Goal: Task Accomplishment & Management: Use online tool/utility

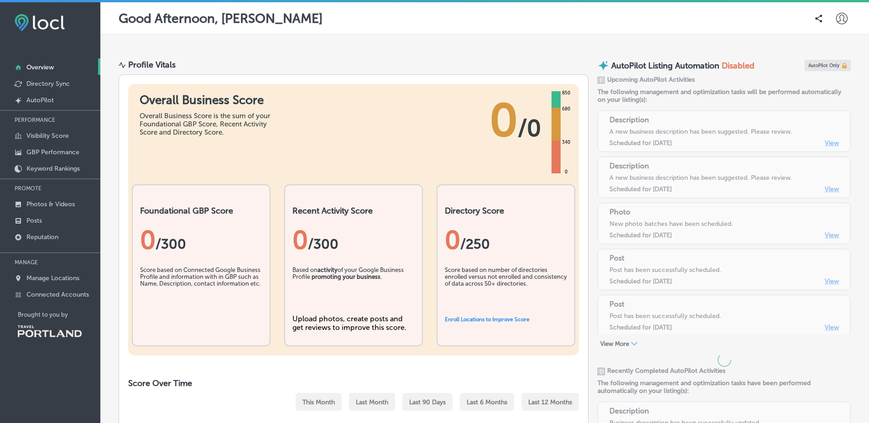
click at [837, 15] on icon at bounding box center [841, 18] width 11 height 11
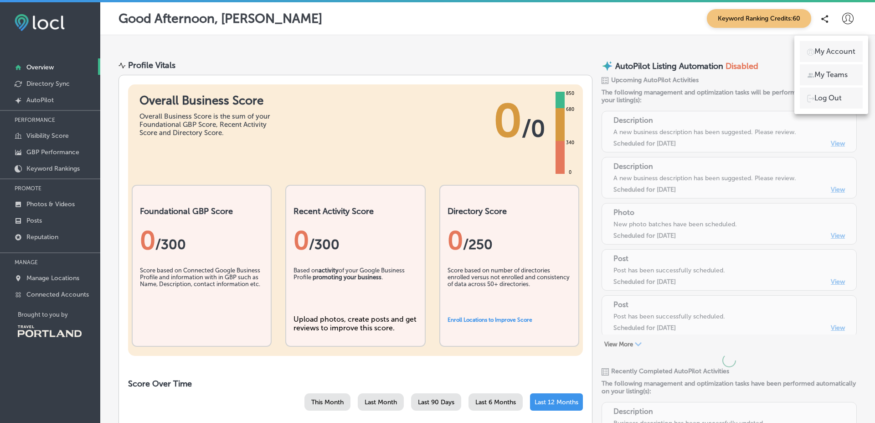
click at [845, 86] on ul "My Account My Teams Log Out" at bounding box center [831, 74] width 63 height 67
click at [840, 96] on p "Log Out" at bounding box center [828, 98] width 27 height 11
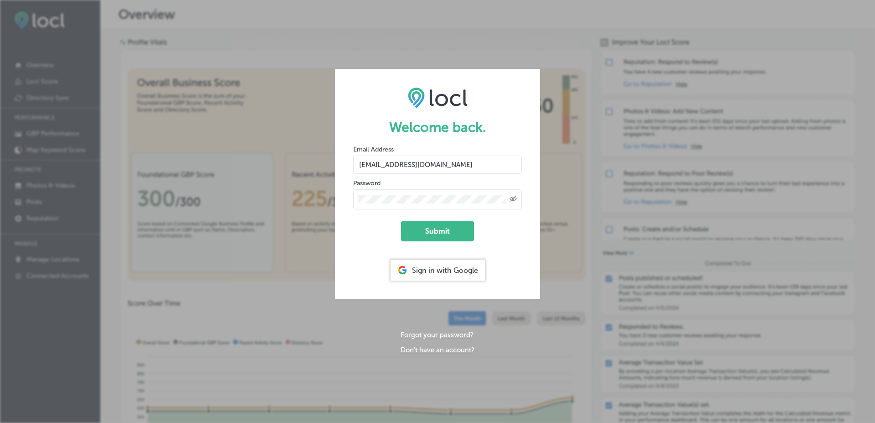
click at [440, 157] on input "vasilikigreece69+fnf@gmail.com" at bounding box center [437, 164] width 169 height 18
click at [414, 164] on input "vasilikigreece69+fnf@gmail.com" at bounding box center [437, 164] width 169 height 18
type input "vasilikigreece69+testfnf@gmail.com"
click at [401, 221] on button "Submit" at bounding box center [437, 231] width 73 height 21
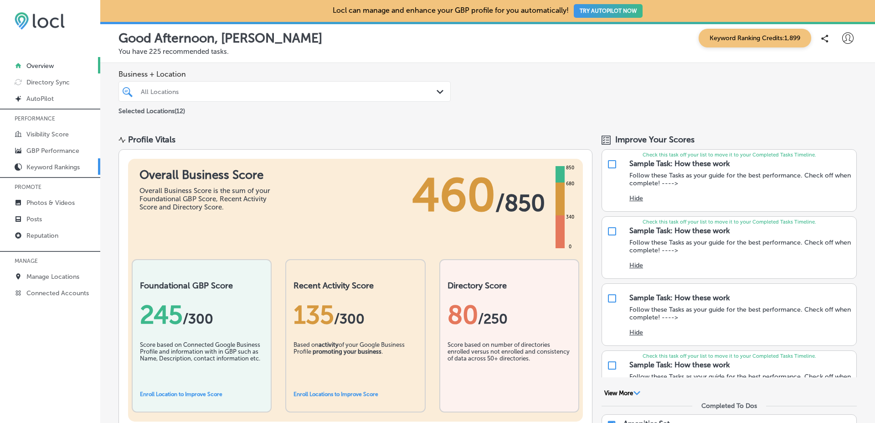
click at [60, 164] on p "Keyword Rankings" at bounding box center [52, 167] width 53 height 8
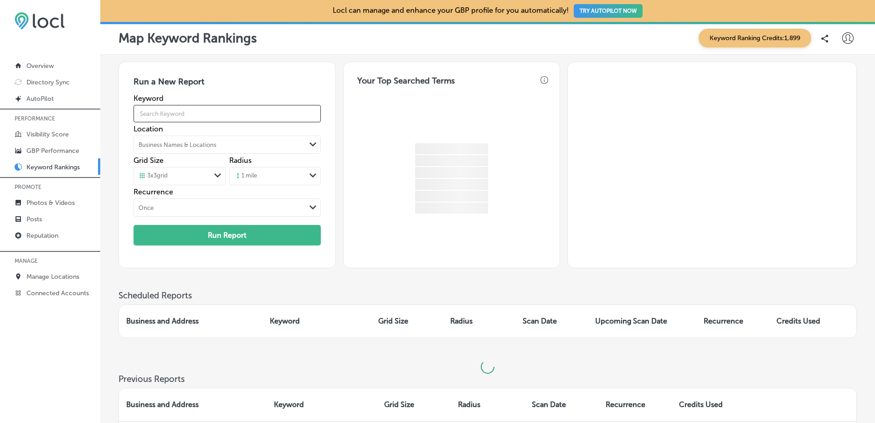
click at [258, 119] on input "text" at bounding box center [227, 114] width 187 height 26
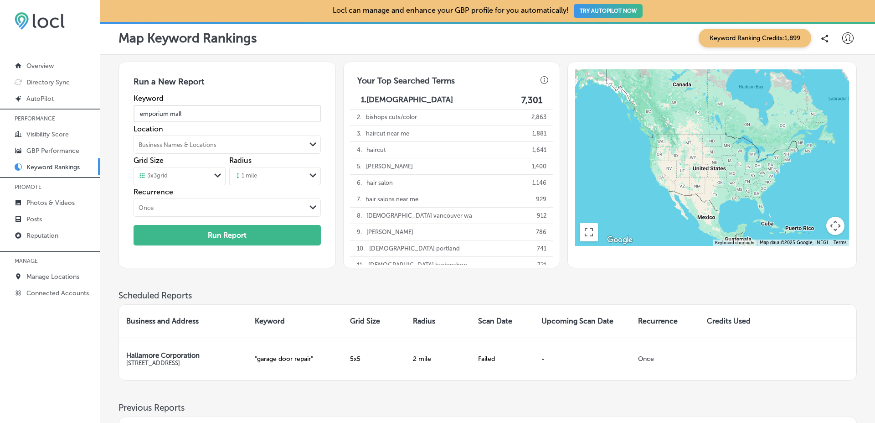
type input "emporium mall"
click at [258, 145] on div "Business Names & Locations" at bounding box center [219, 145] width 171 height 14
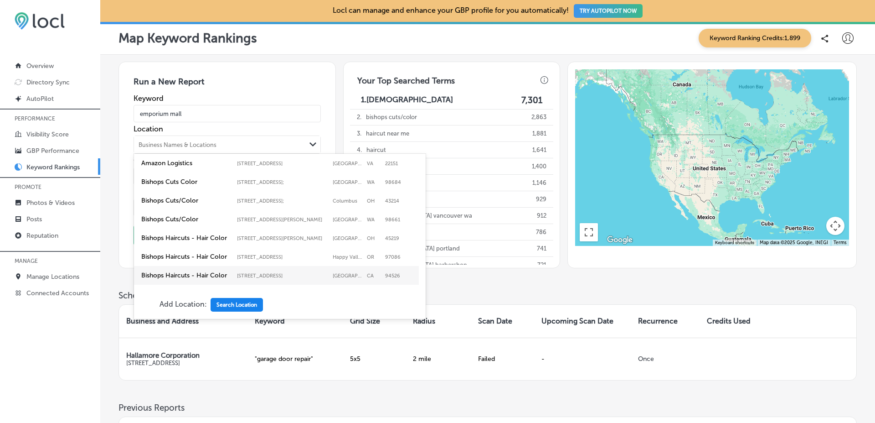
click at [237, 308] on button "Search Location" at bounding box center [237, 305] width 52 height 14
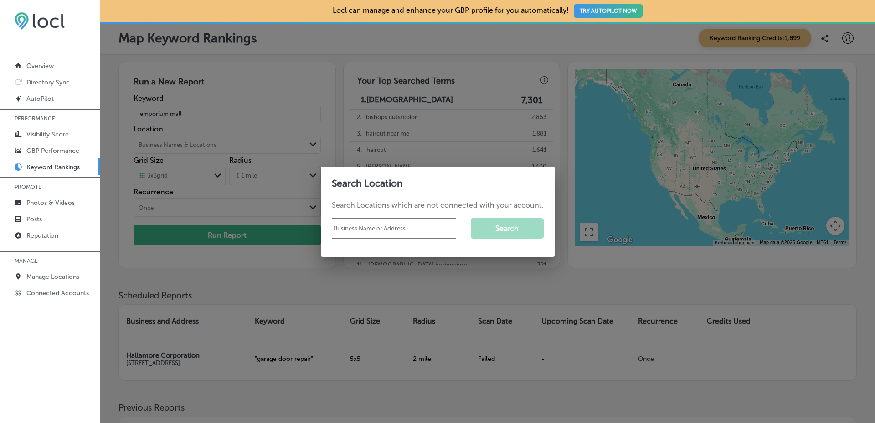
click at [369, 225] on input "text" at bounding box center [394, 228] width 124 height 21
type input "emporium mall"
click at [502, 226] on button "Search" at bounding box center [507, 228] width 73 height 21
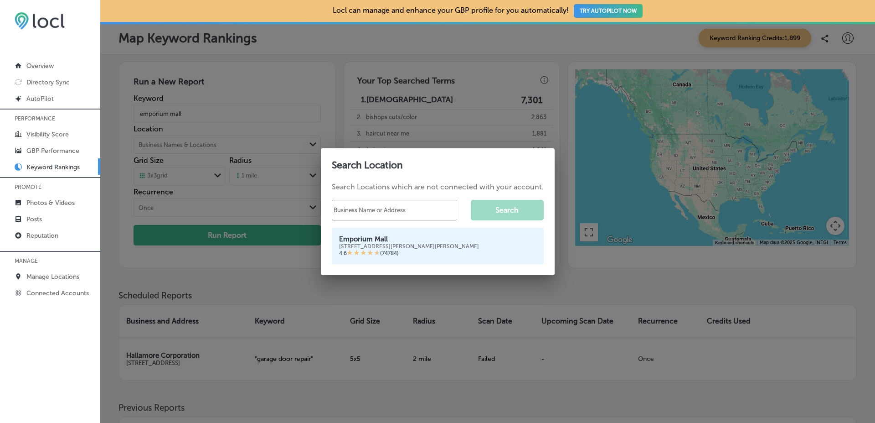
click at [448, 249] on div "16M Abdul Haque Rd, Trade Centre Commercial Area Phase 2 Johar Town, Lahore, 54…" at bounding box center [437, 246] width 197 height 6
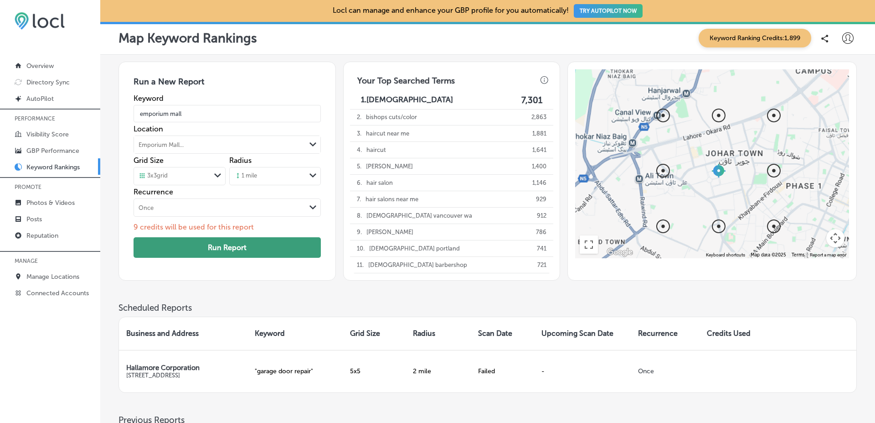
click at [310, 255] on button "Run Report" at bounding box center [227, 247] width 187 height 21
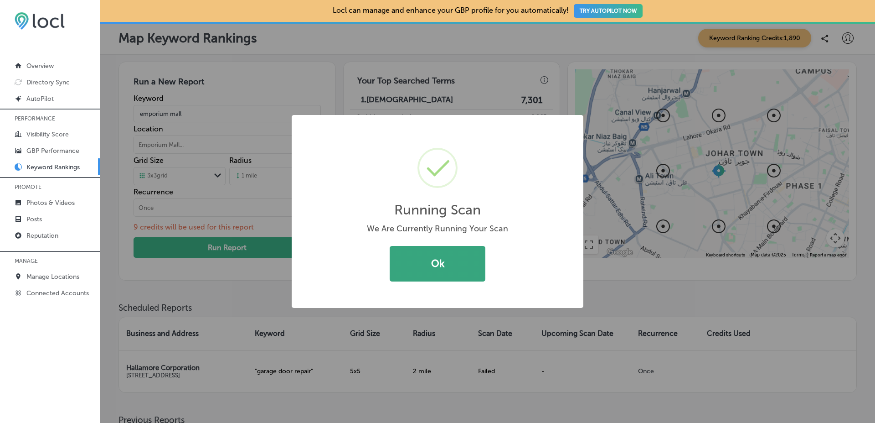
click at [429, 268] on button "Ok" at bounding box center [438, 264] width 96 height 36
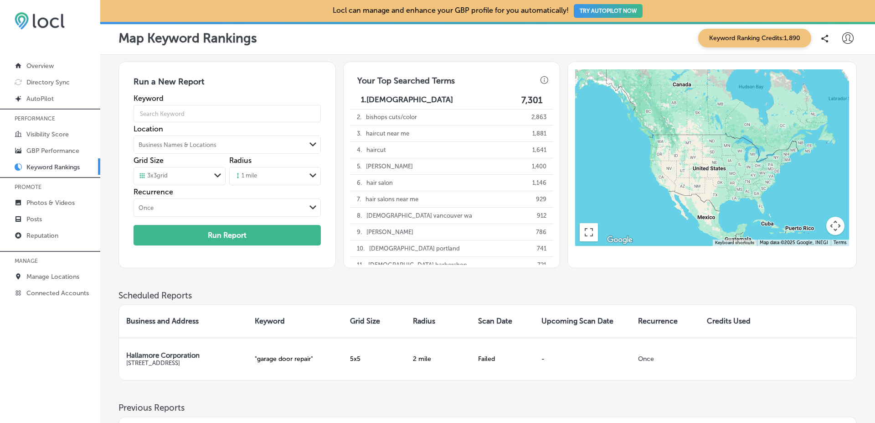
scroll to position [302, 0]
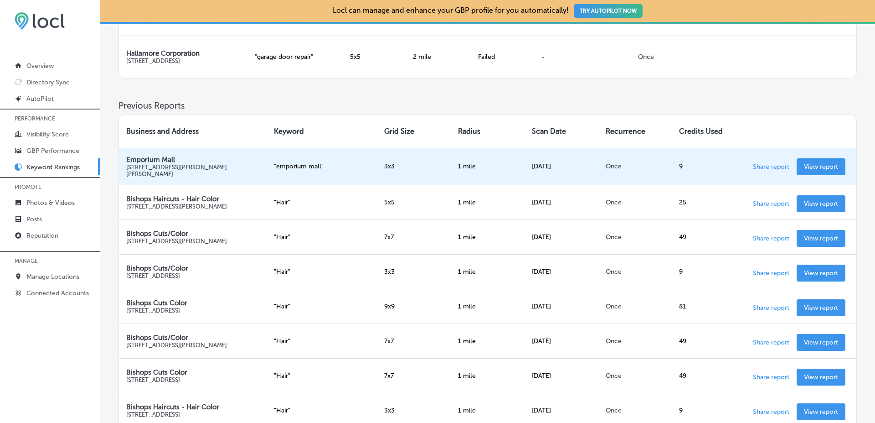
click at [814, 166] on p "View report" at bounding box center [821, 167] width 34 height 8
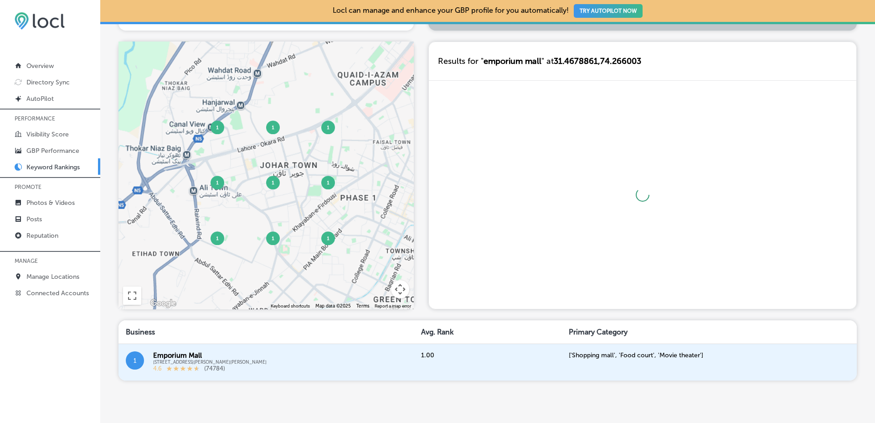
scroll to position [370, 0]
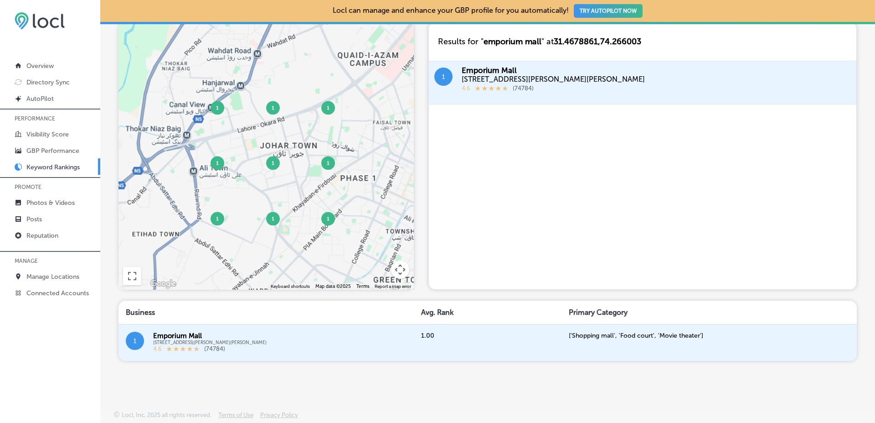
click at [86, 168] on link "Keyword Rankings" at bounding box center [50, 166] width 100 height 16
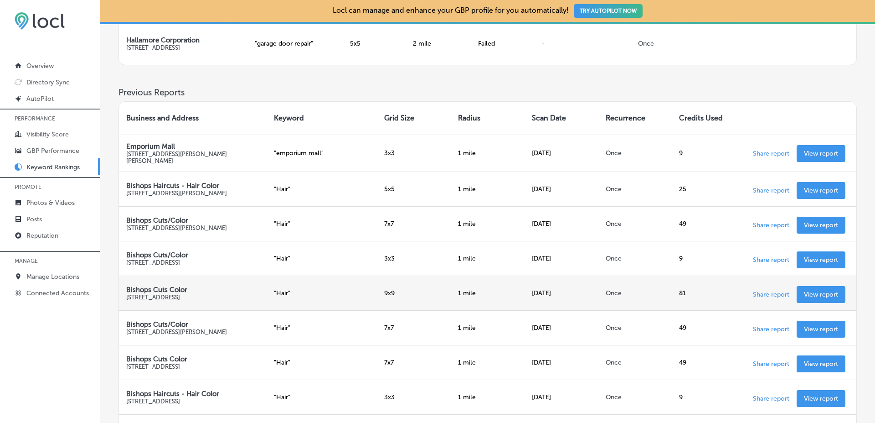
scroll to position [316, 0]
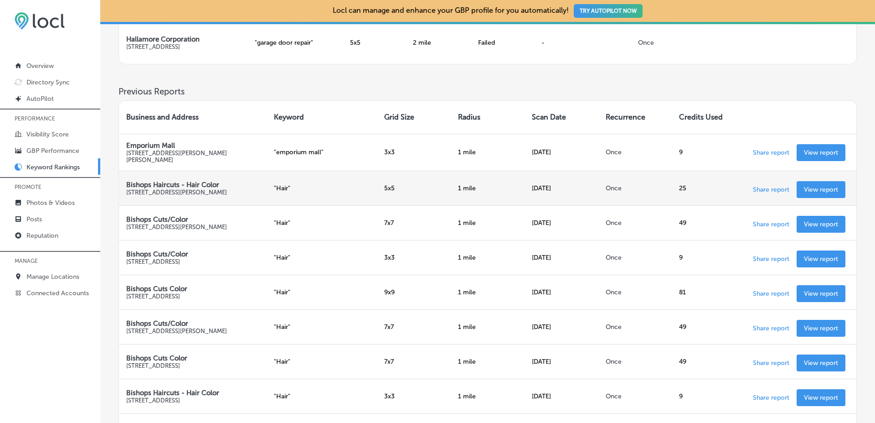
click at [823, 193] on p "View report" at bounding box center [821, 190] width 34 height 8
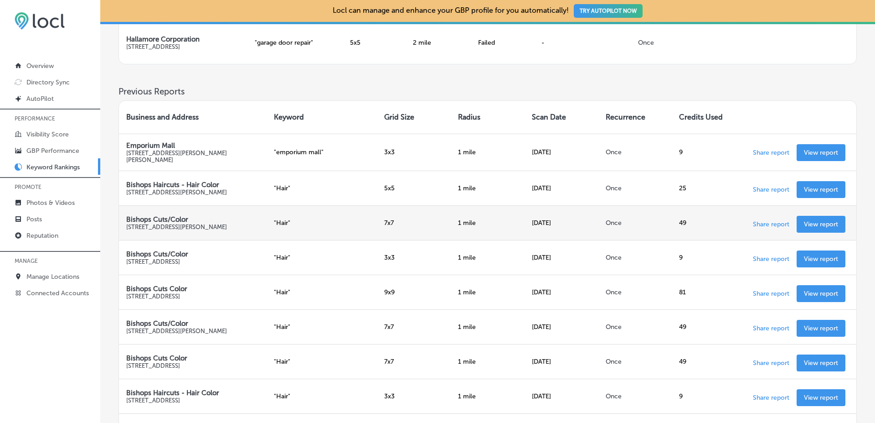
click at [822, 233] on link "View report" at bounding box center [821, 224] width 49 height 17
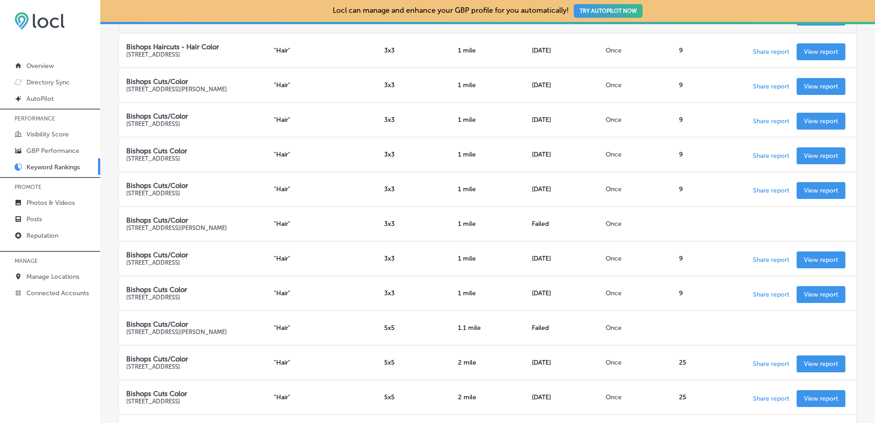
scroll to position [843, 0]
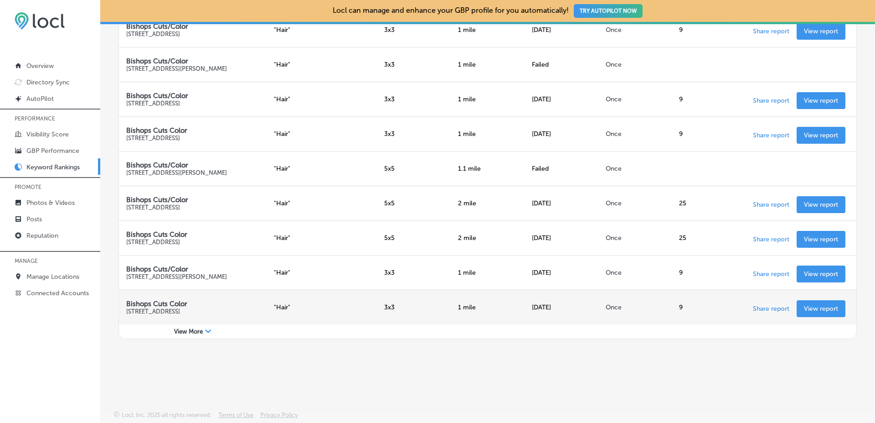
click at [812, 307] on p "View report" at bounding box center [821, 309] width 34 height 8
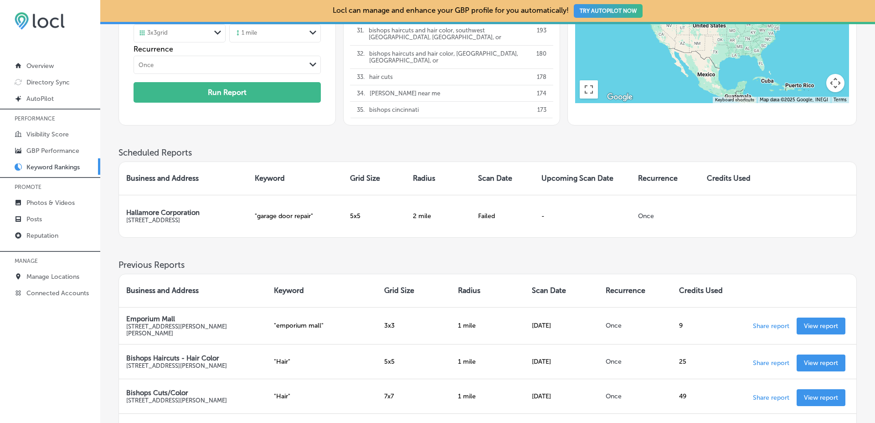
scroll to position [0, 0]
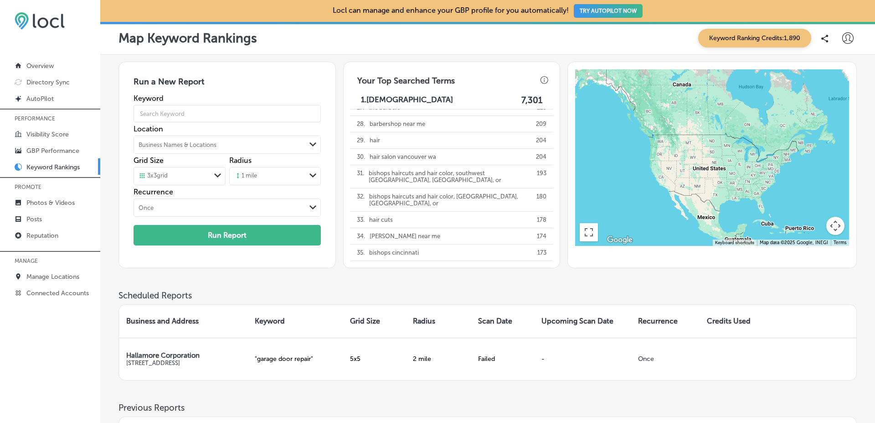
click at [336, 225] on div "Run a New Report Keyword Location Business Names & Locations Path Created with …" at bounding box center [488, 165] width 739 height 207
click at [336, 207] on div "Run a New Report Keyword Location Business Names & Locations Path Created with …" at bounding box center [488, 165] width 739 height 207
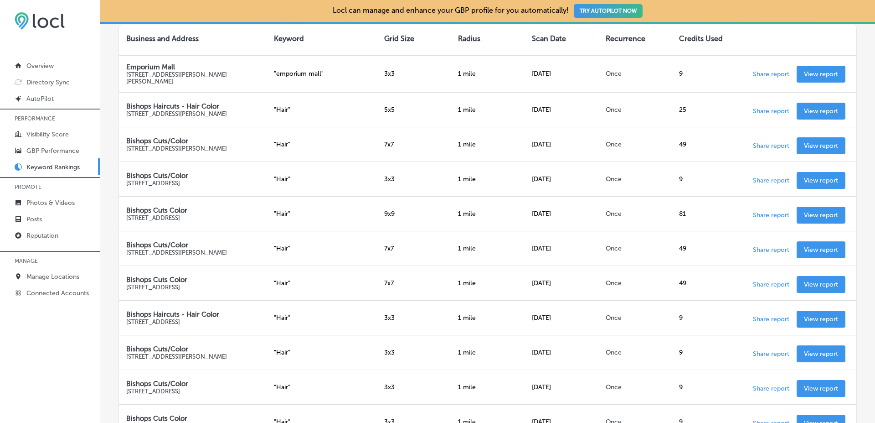
scroll to position [400, 0]
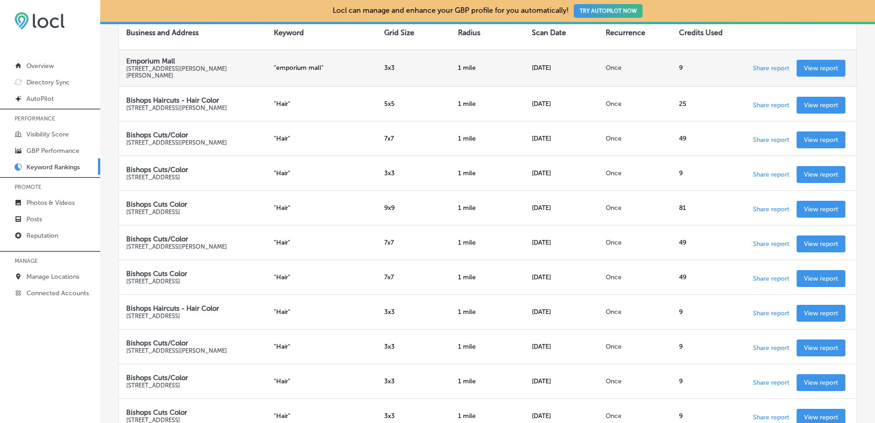
click at [812, 76] on link "View report" at bounding box center [821, 68] width 49 height 17
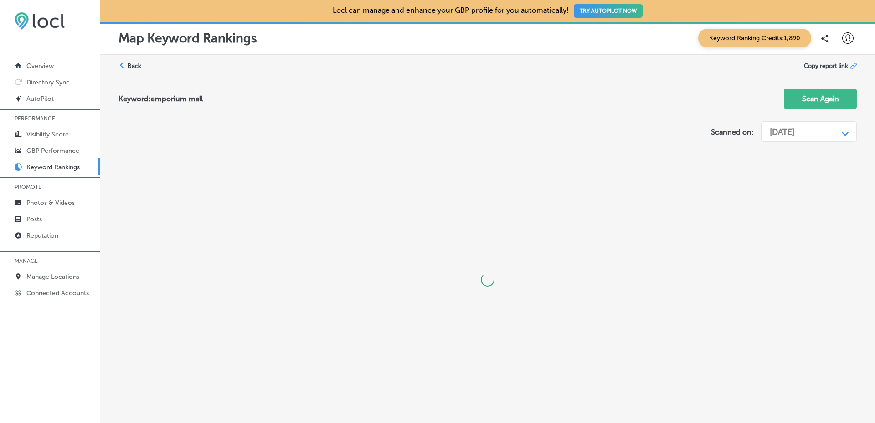
click at [545, 112] on div "Keyword: emporium mall Scan Again" at bounding box center [488, 99] width 739 height 36
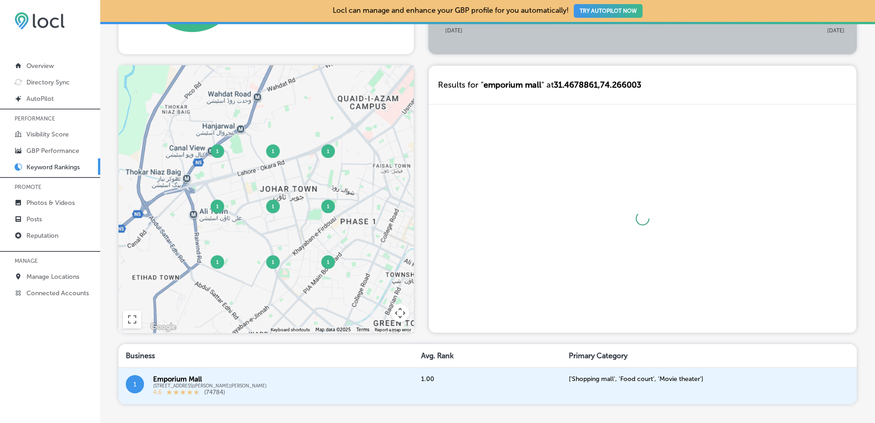
scroll to position [321, 0]
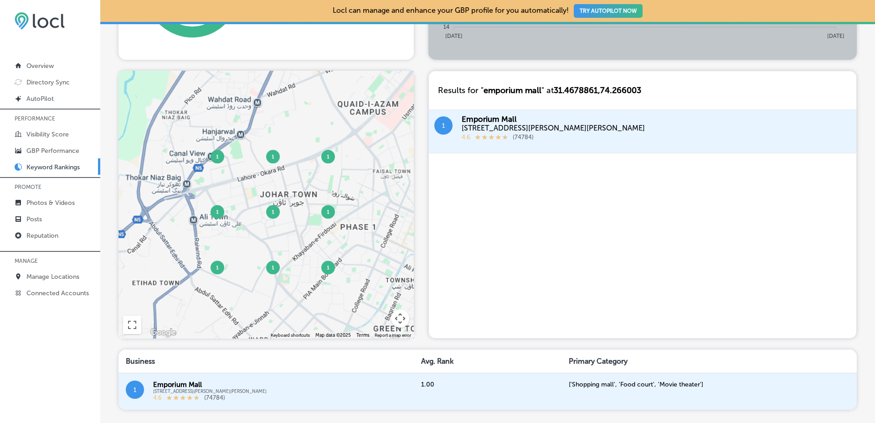
click at [217, 162] on div at bounding box center [266, 205] width 295 height 268
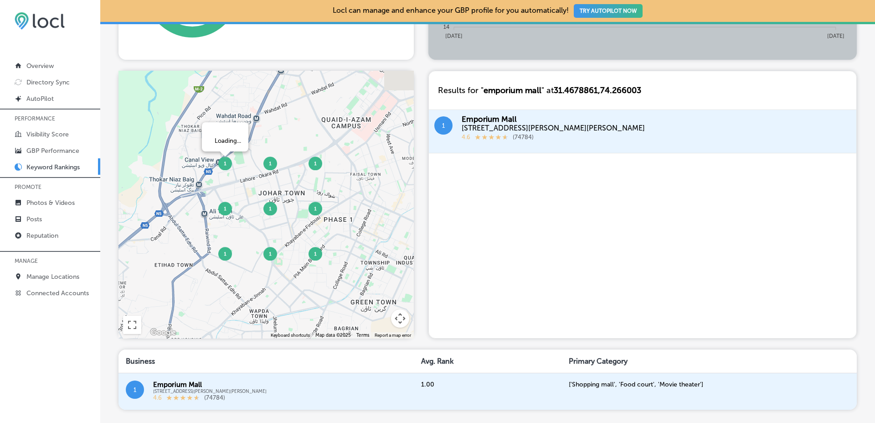
click at [228, 165] on img at bounding box center [225, 163] width 14 height 14
click at [270, 166] on img at bounding box center [271, 163] width 14 height 14
click at [315, 166] on img at bounding box center [316, 163] width 14 height 14
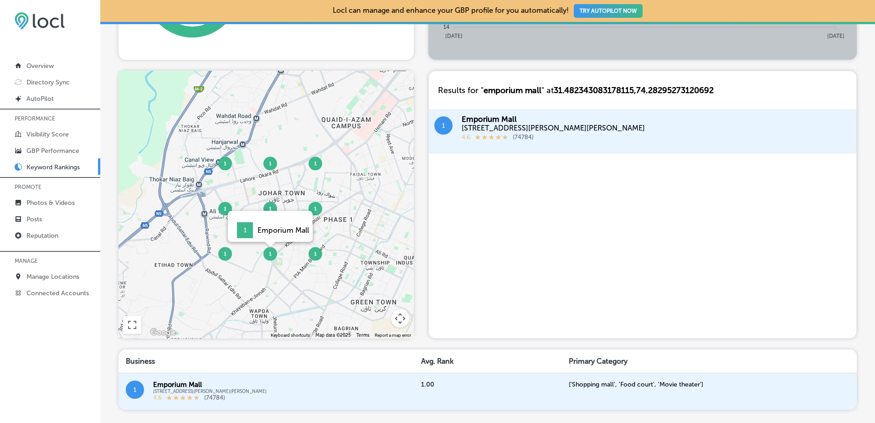
click at [274, 252] on img at bounding box center [271, 254] width 14 height 14
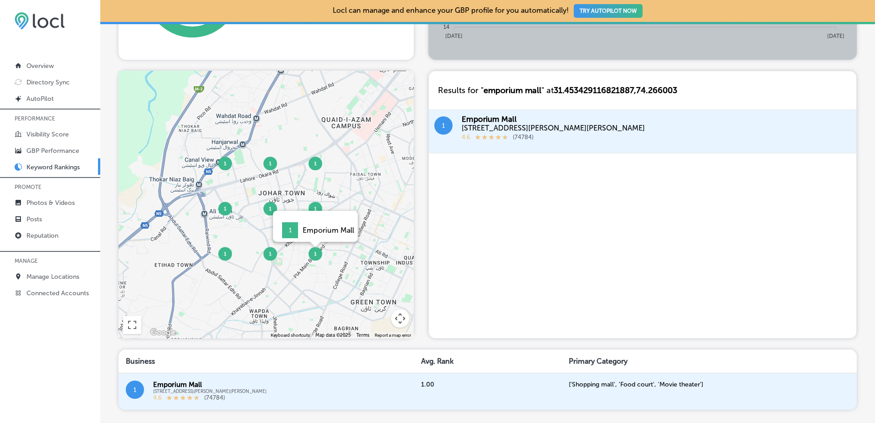
click at [319, 255] on img at bounding box center [316, 254] width 14 height 14
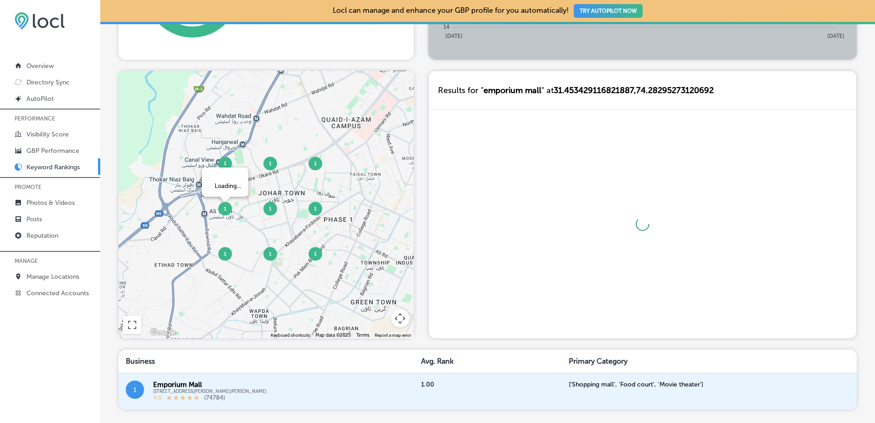
click at [226, 211] on img at bounding box center [225, 209] width 14 height 14
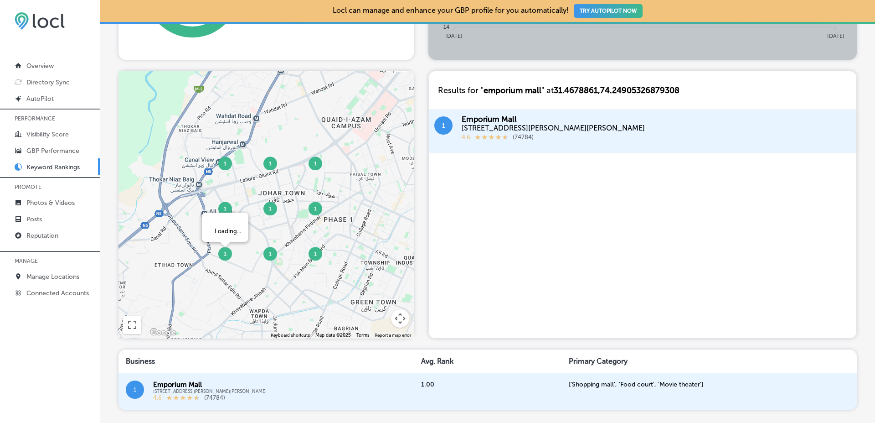
click at [227, 256] on img at bounding box center [225, 254] width 14 height 14
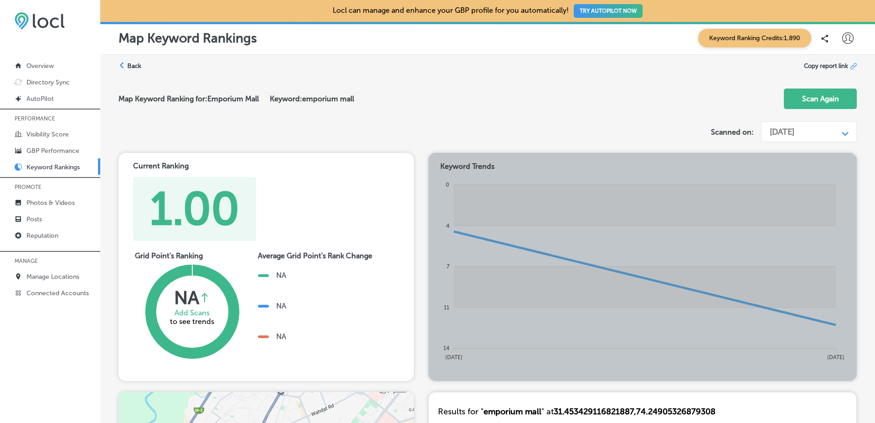
click at [132, 66] on label "Back" at bounding box center [134, 66] width 14 height 9
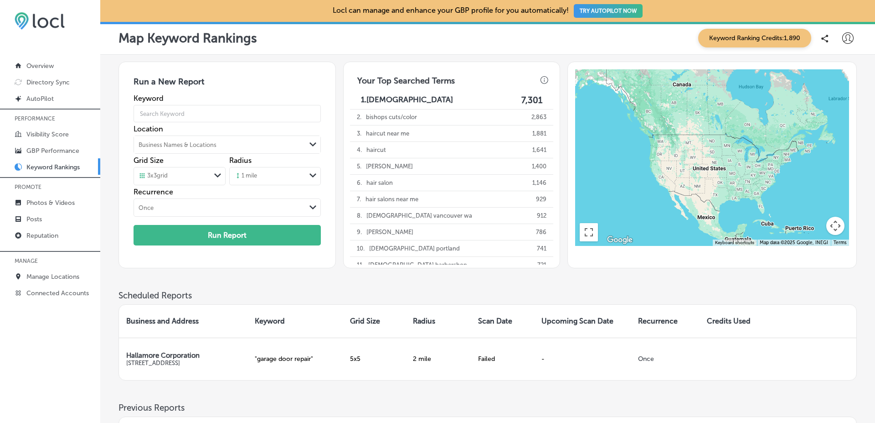
click at [337, 156] on div "Run a New Report Keyword Location Business Names & Locations Path Created with …" at bounding box center [488, 165] width 739 height 207
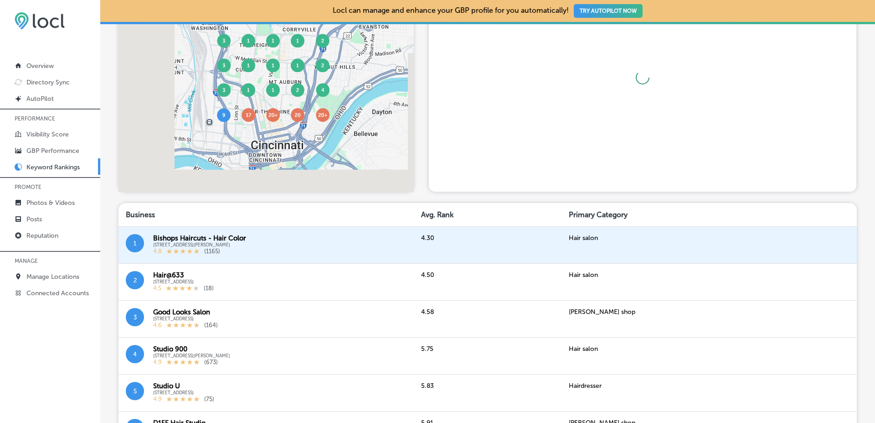
scroll to position [456, 0]
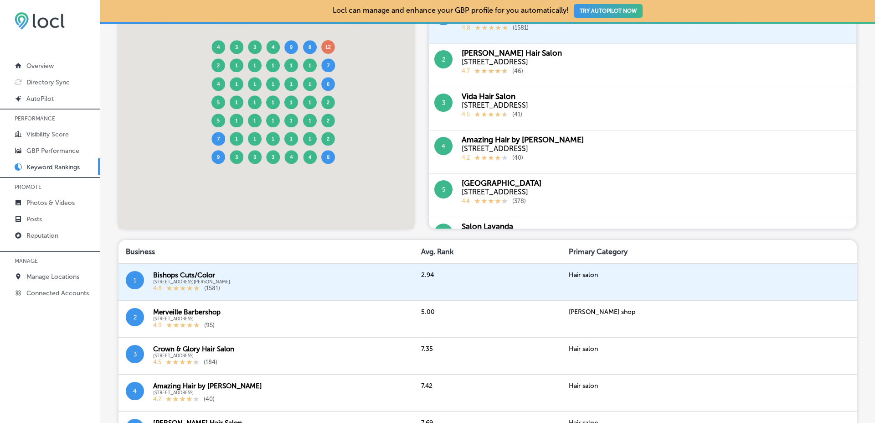
scroll to position [456, 0]
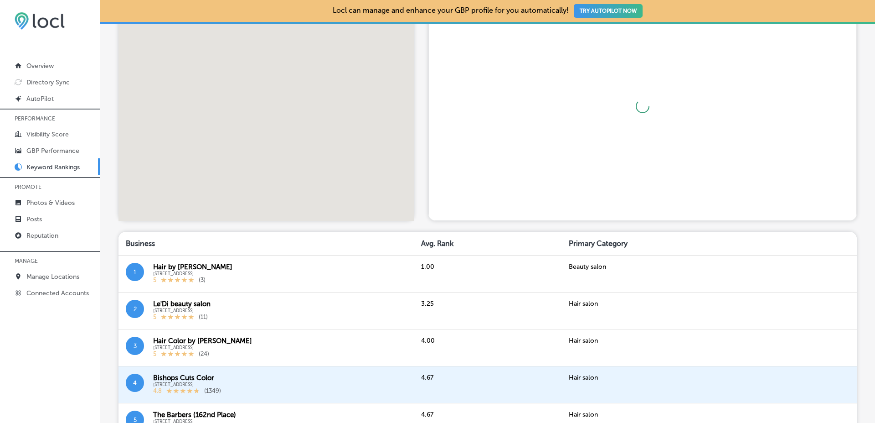
scroll to position [445, 0]
